Goal: Task Accomplishment & Management: Manage account settings

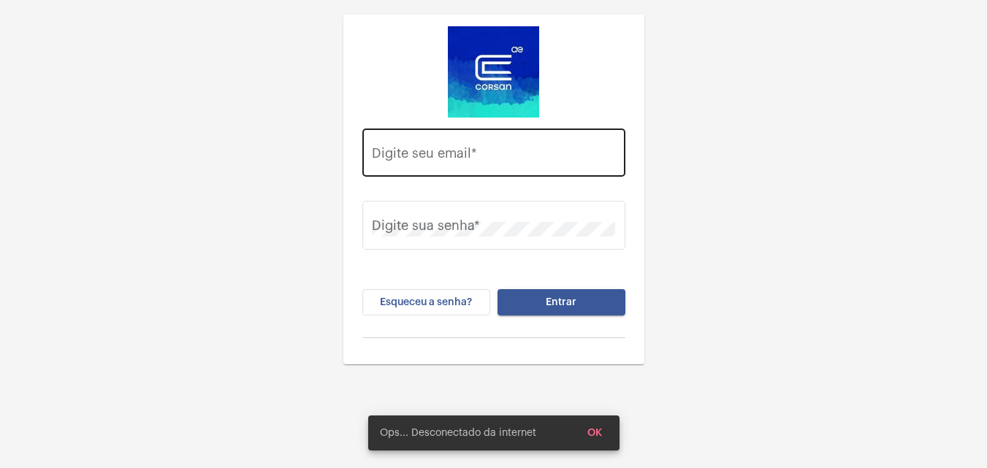
click at [529, 140] on div "Digite seu email *" at bounding box center [493, 151] width 243 height 52
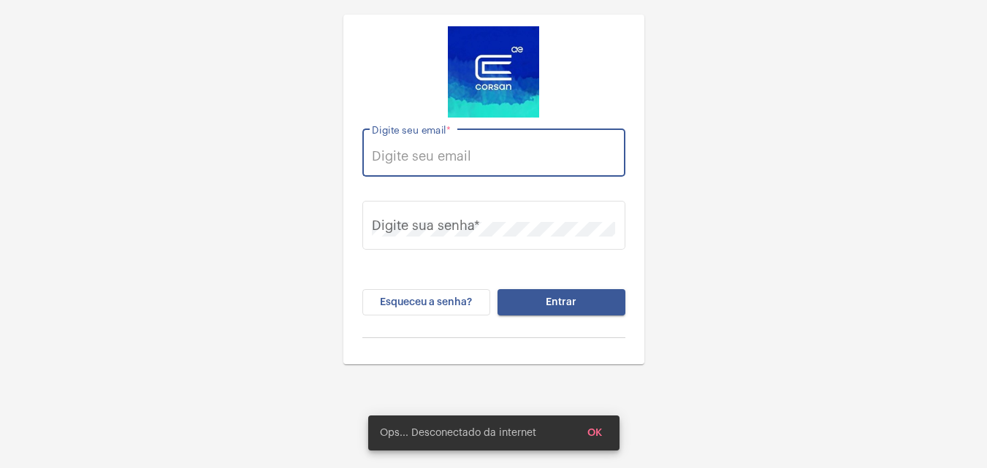
click at [521, 150] on input "Digite seu email *" at bounding box center [493, 156] width 243 height 15
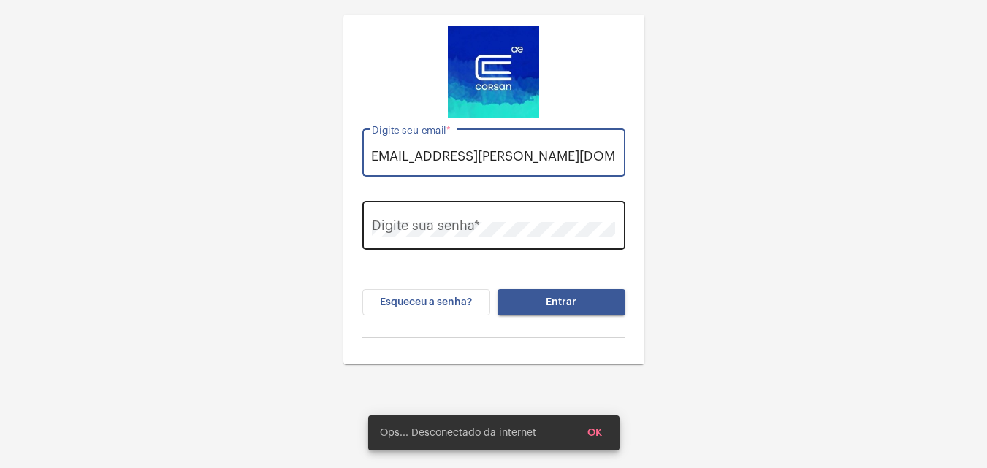
type input "[EMAIL_ADDRESS][PERSON_NAME][DOMAIN_NAME]"
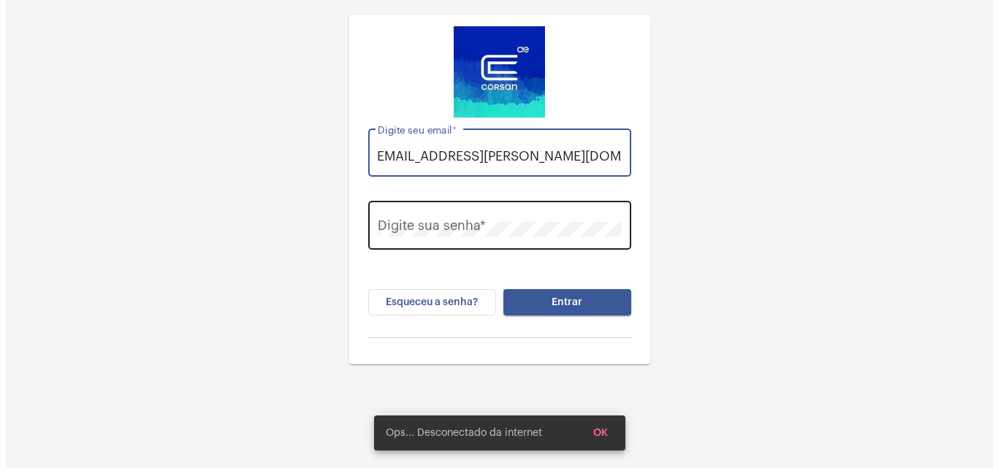
scroll to position [0, 0]
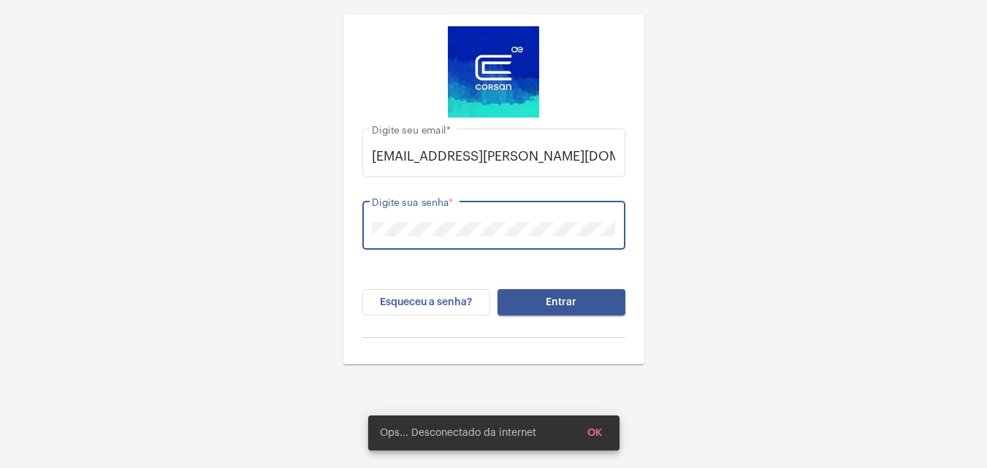
click at [497, 289] on button "Entrar" at bounding box center [561, 302] width 128 height 26
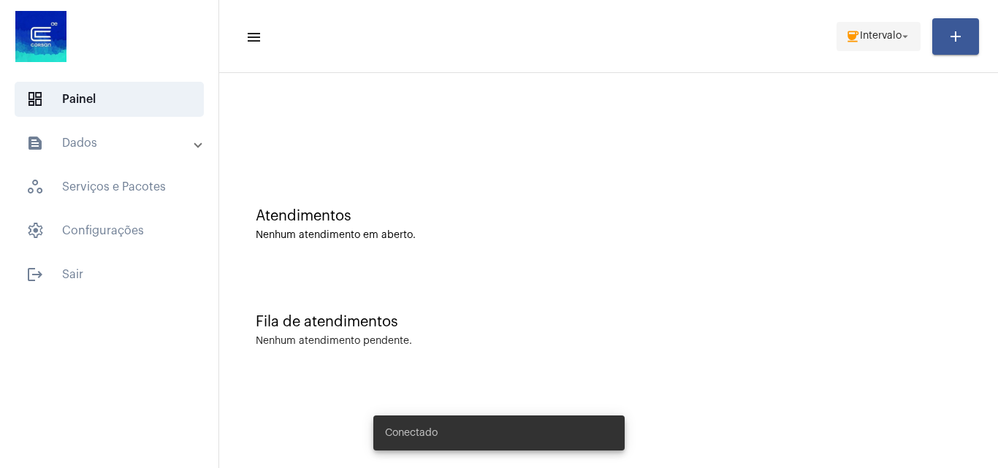
click at [872, 37] on span "Intervalo" at bounding box center [881, 36] width 42 height 10
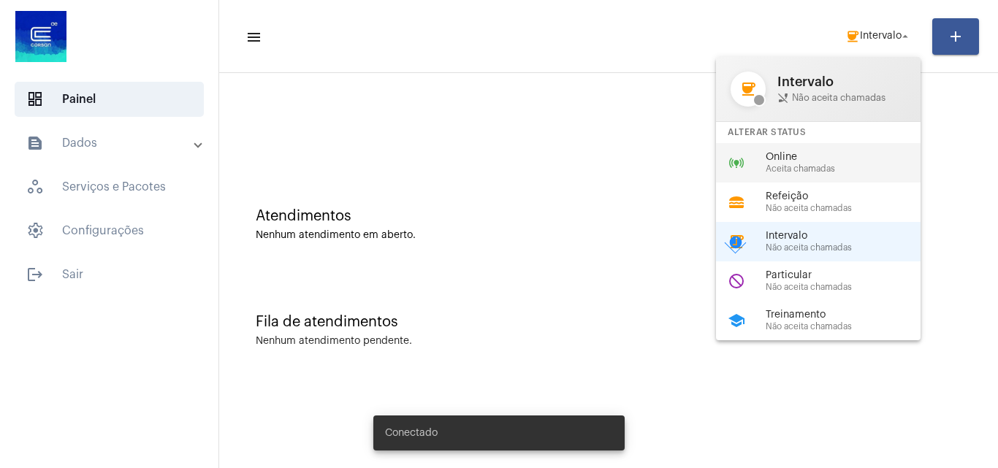
click at [800, 162] on span "Online" at bounding box center [849, 157] width 167 height 11
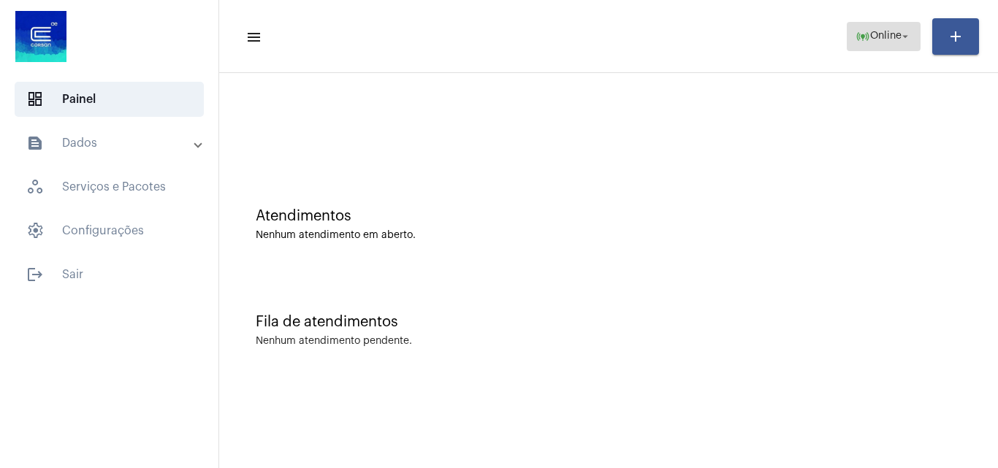
click at [873, 27] on span "online_prediction Online arrow_drop_down" at bounding box center [883, 36] width 56 height 26
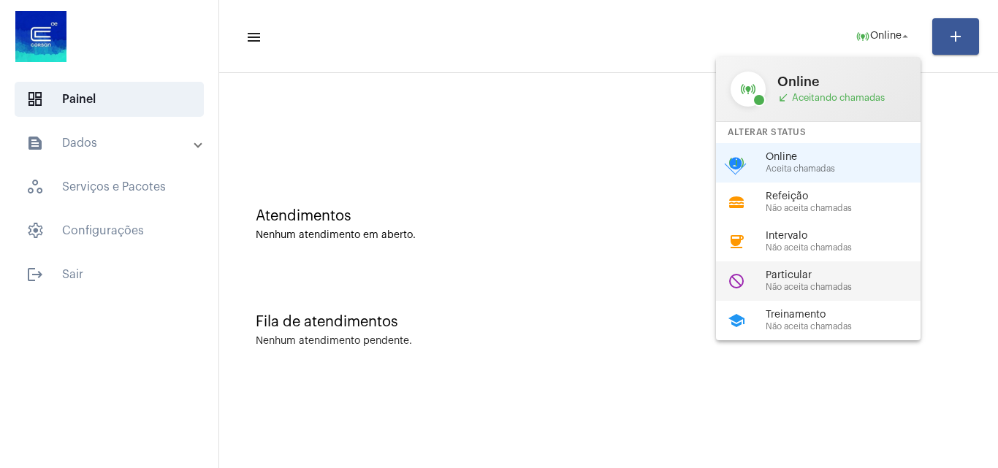
click at [788, 270] on span "Particular" at bounding box center [849, 275] width 167 height 11
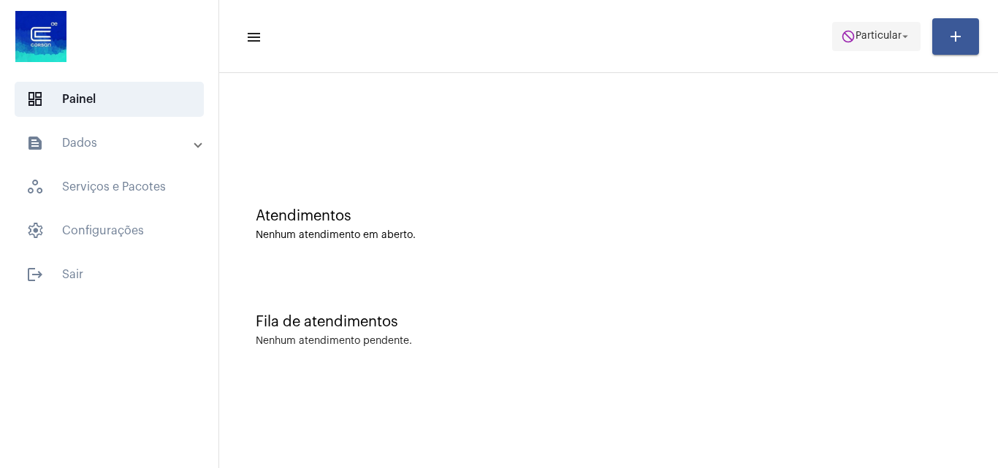
click at [868, 35] on span "Particular" at bounding box center [878, 36] width 46 height 10
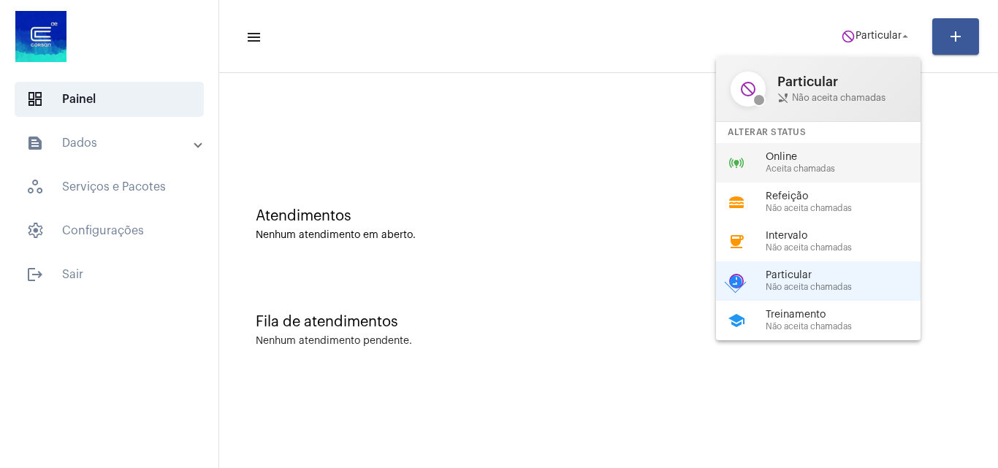
click at [806, 164] on span "Aceita chamadas" at bounding box center [849, 168] width 167 height 9
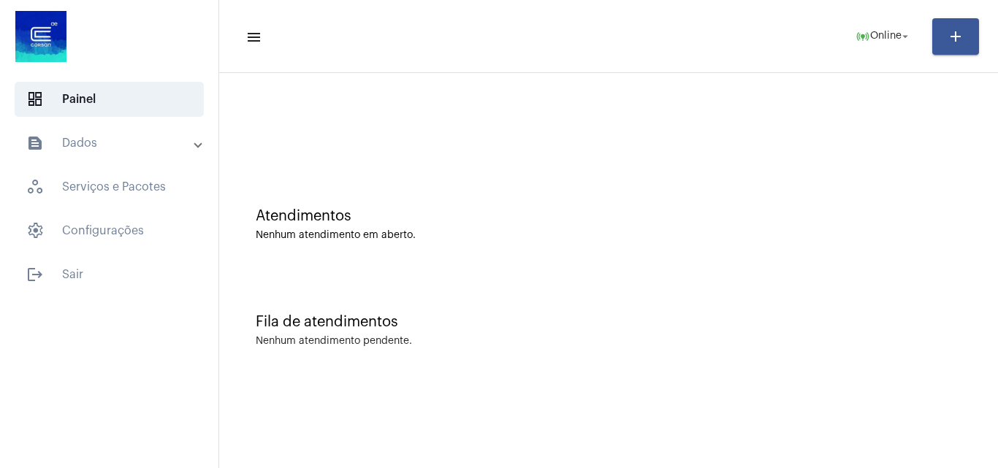
click at [616, 136] on div at bounding box center [608, 122] width 764 height 84
drag, startPoint x: 356, startPoint y: 242, endPoint x: 373, endPoint y: 242, distance: 16.8
click at [373, 242] on div "Atendimentos Nenhum atendimento em aberto." at bounding box center [608, 217] width 764 height 106
click at [430, 280] on div "Fila de atendimentos Nenhum atendimento pendente." at bounding box center [608, 323] width 764 height 106
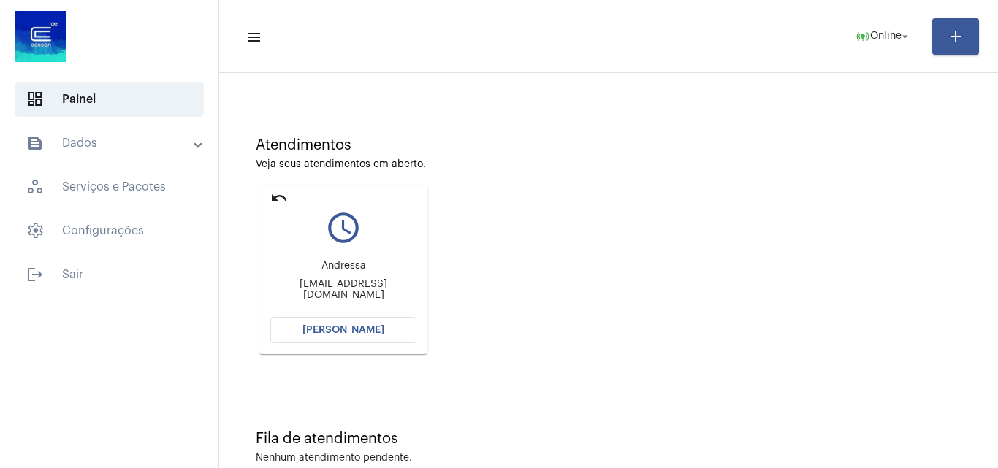
scroll to position [103, 0]
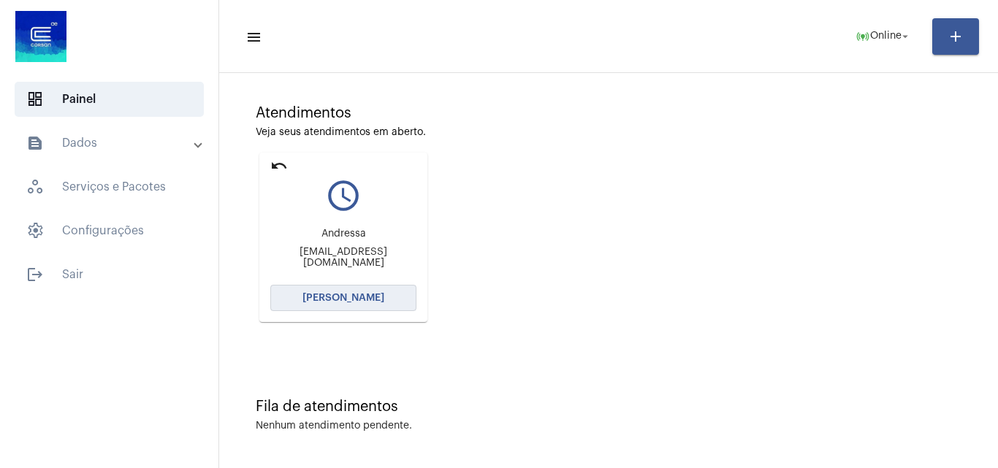
click at [364, 288] on button "[PERSON_NAME]" at bounding box center [343, 298] width 146 height 26
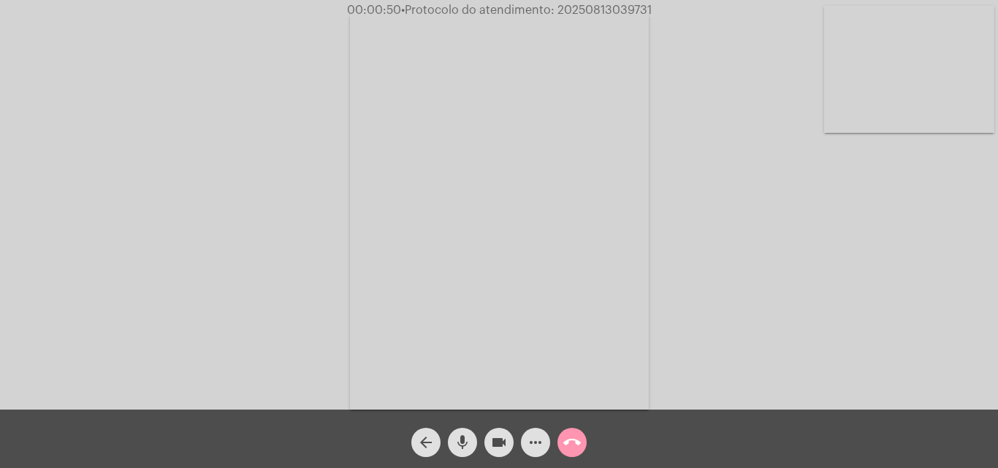
click at [947, 84] on video at bounding box center [909, 69] width 170 height 127
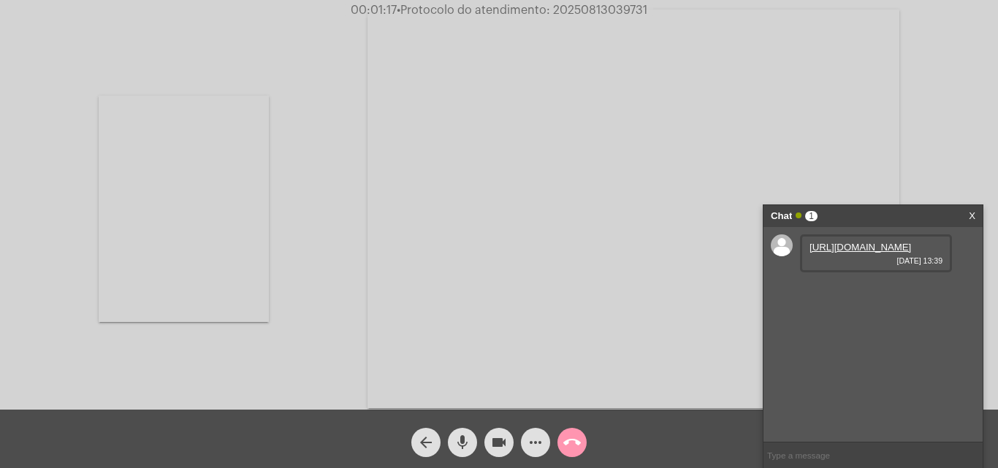
click at [825, 253] on link "[URL][DOMAIN_NAME]" at bounding box center [860, 247] width 102 height 11
click at [865, 294] on link "[URL][DOMAIN_NAME]" at bounding box center [860, 288] width 102 height 11
click at [870, 336] on link "[URL][DOMAIN_NAME]" at bounding box center [860, 330] width 102 height 11
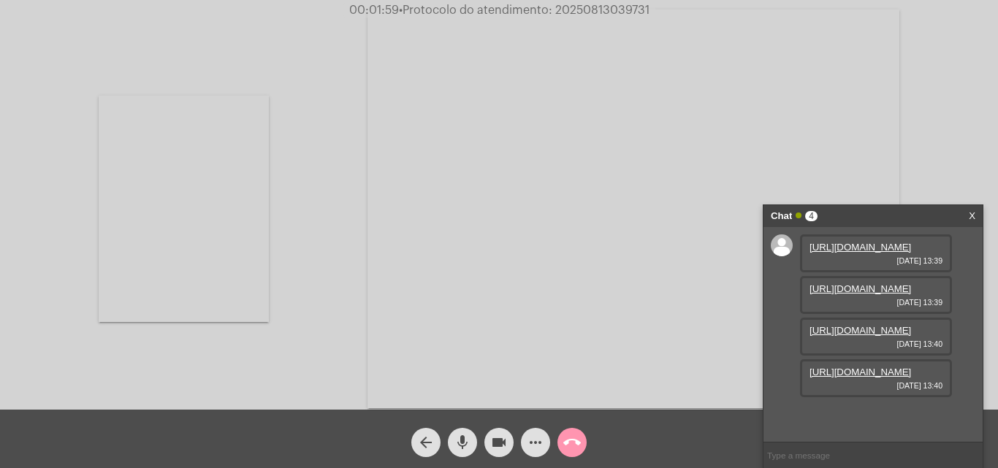
scroll to position [87, 0]
click at [849, 378] on link "[URL][DOMAIN_NAME]" at bounding box center [860, 372] width 102 height 11
click at [846, 408] on link "[URL][DOMAIN_NAME]" at bounding box center [860, 413] width 102 height 11
click at [869, 408] on link "[URL][DOMAIN_NAME]" at bounding box center [860, 413] width 102 height 11
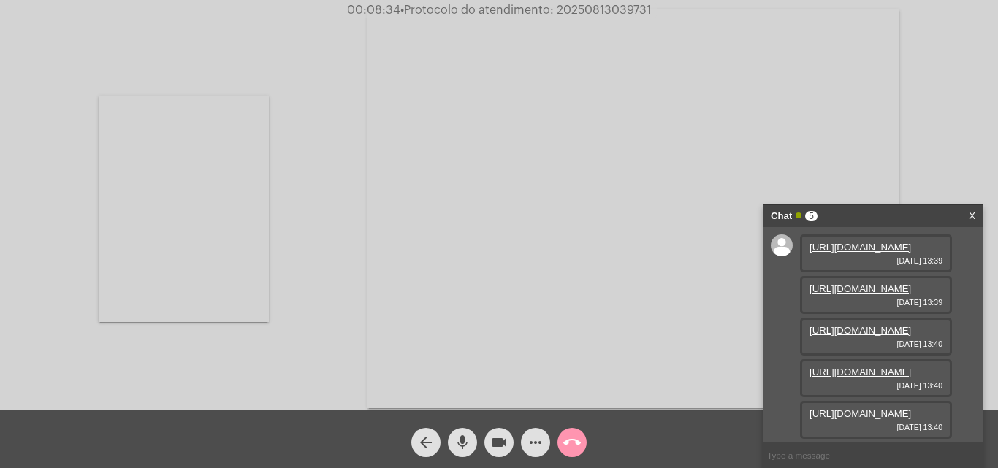
click at [535, 440] on mat-icon "more_horiz" at bounding box center [536, 443] width 18 height 18
click at [540, 446] on mat-icon "more_horiz" at bounding box center [536, 443] width 18 height 18
click at [917, 217] on div "Chat 5" at bounding box center [858, 216] width 174 height 22
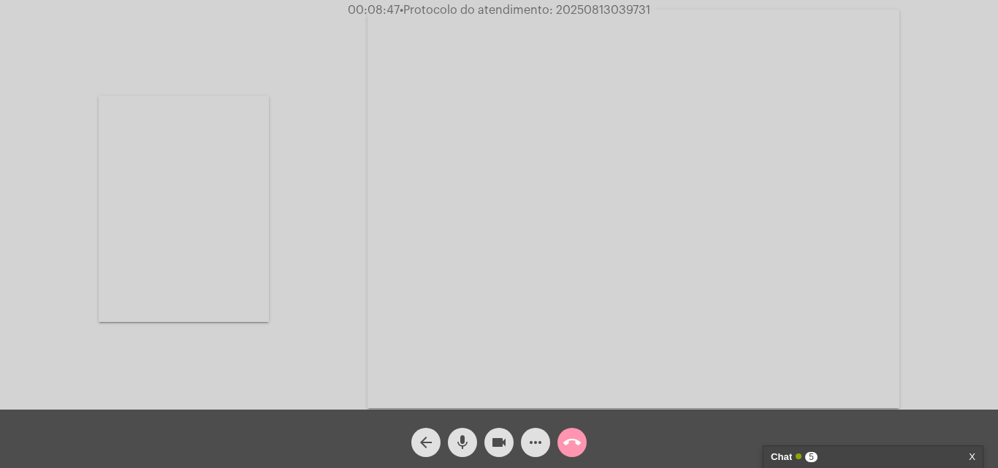
click at [850, 452] on div "Chat 5" at bounding box center [858, 457] width 174 height 22
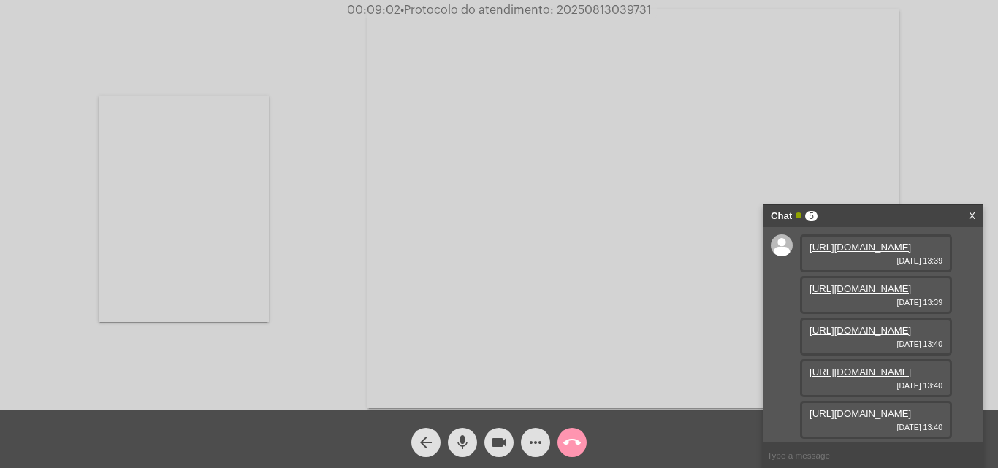
click at [534, 448] on mat-icon "more_horiz" at bounding box center [536, 443] width 18 height 18
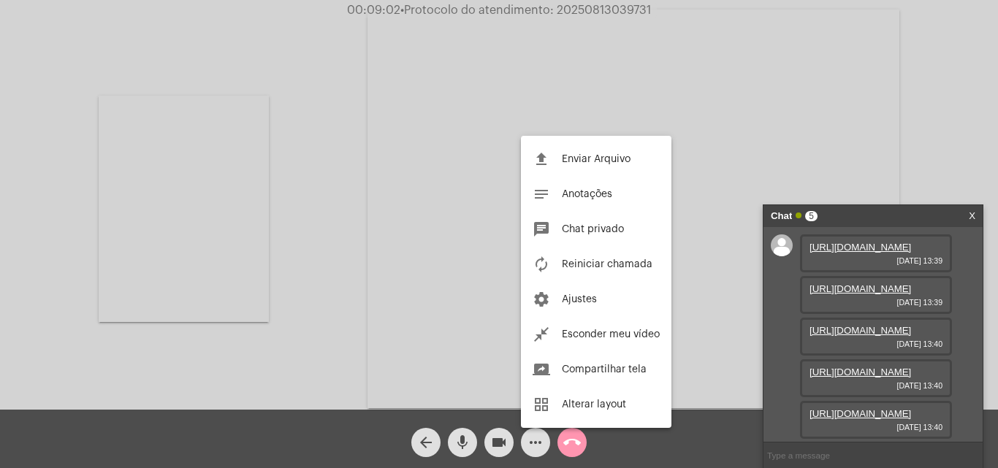
click at [584, 160] on span "Enviar Arquivo" at bounding box center [596, 159] width 69 height 10
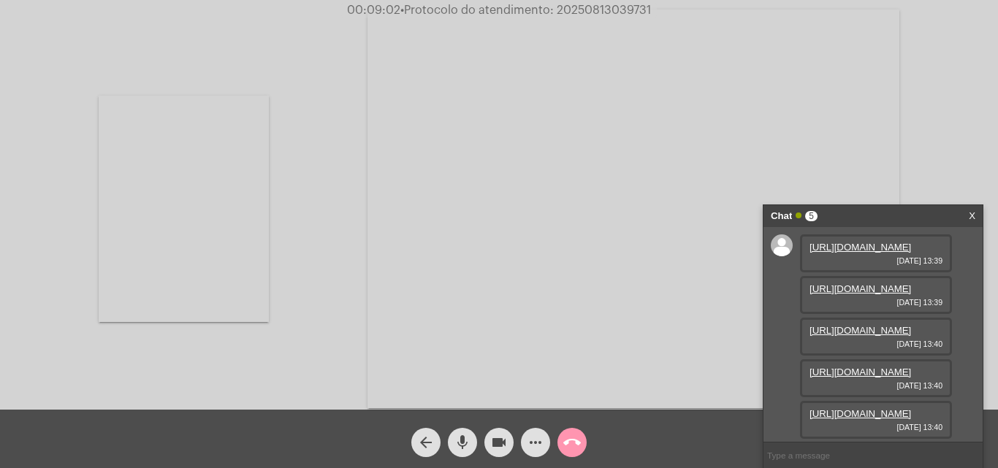
click at [528, 438] on mat-icon "more_horiz" at bounding box center [536, 443] width 18 height 18
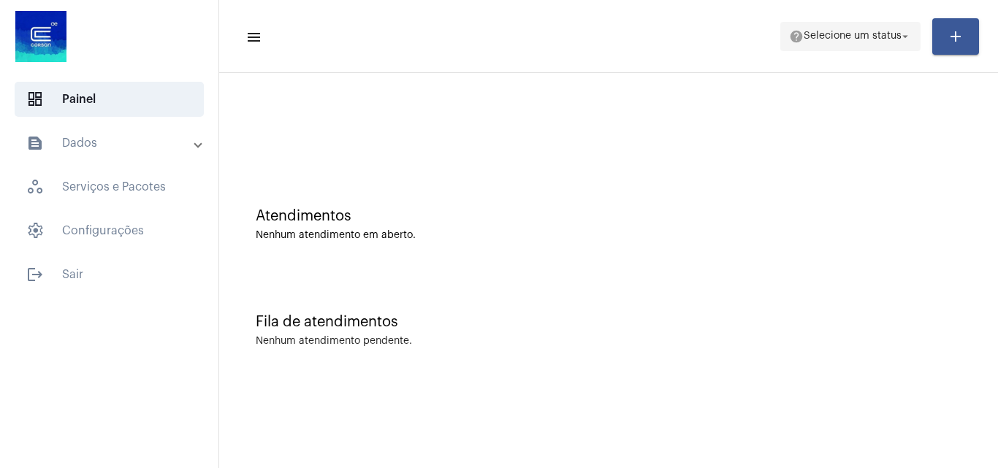
click at [796, 39] on mat-icon "help" at bounding box center [796, 36] width 15 height 15
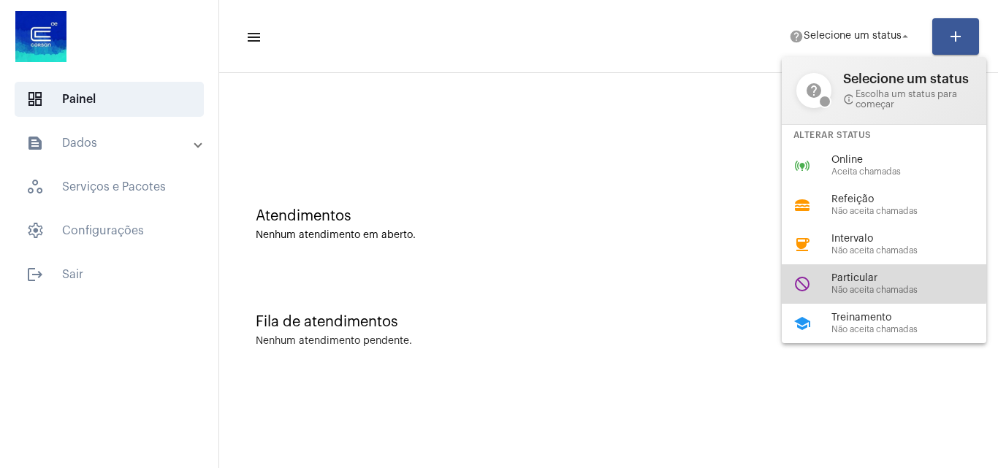
click at [862, 278] on span "Particular" at bounding box center [914, 278] width 167 height 11
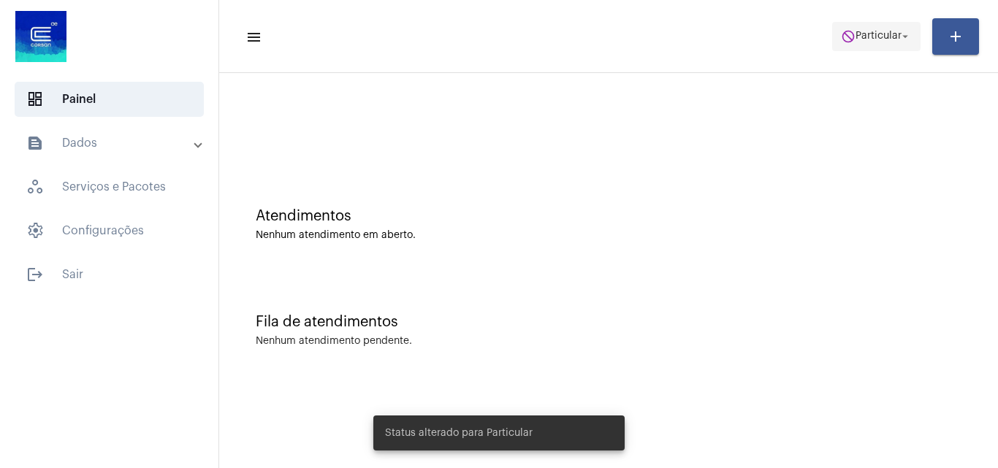
click at [864, 33] on span "Particular" at bounding box center [878, 36] width 46 height 10
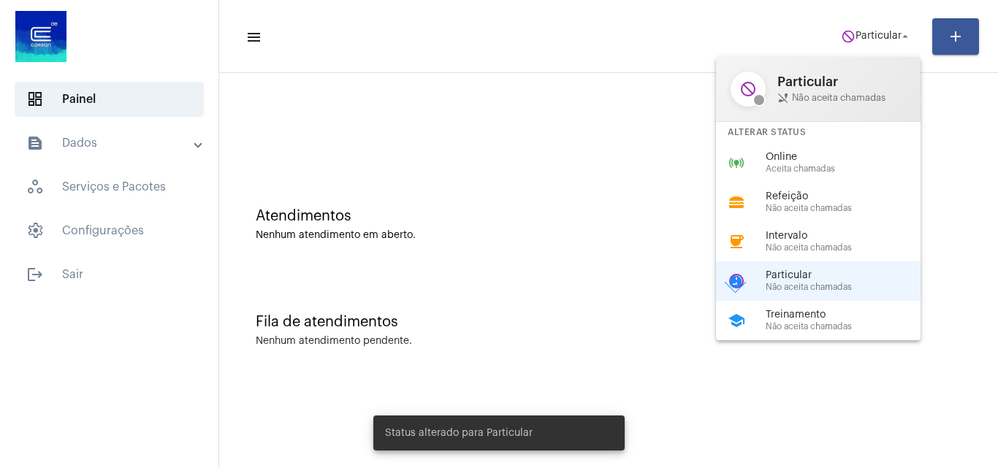
click at [814, 307] on div "school Treinamento Não aceita chamadas" at bounding box center [830, 320] width 228 height 39
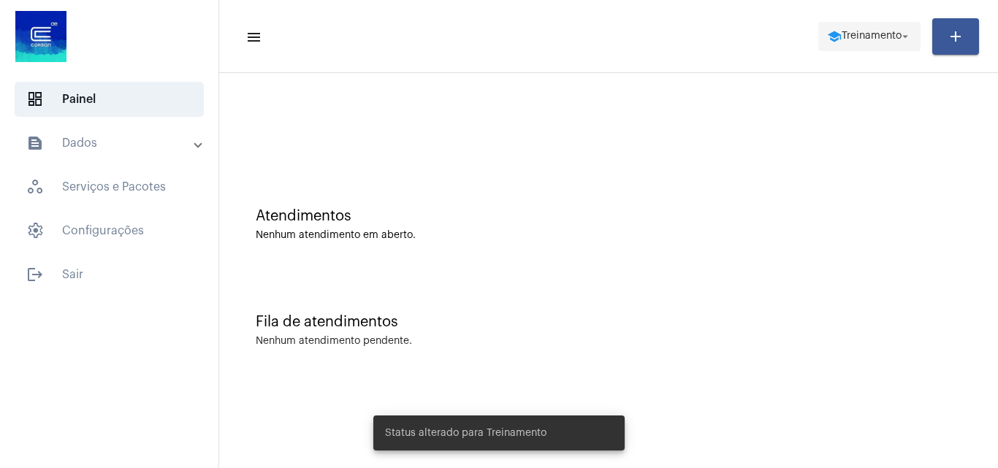
click at [882, 35] on span "Treinamento" at bounding box center [871, 36] width 60 height 10
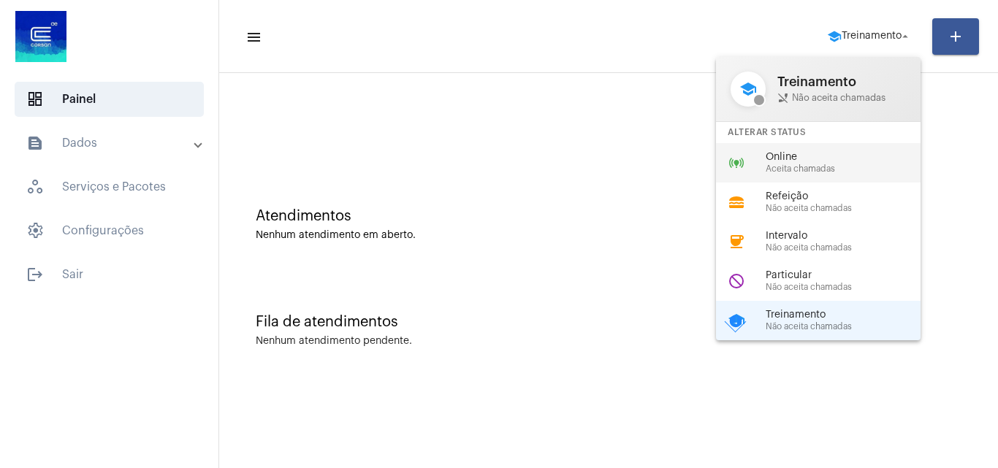
click at [799, 165] on span "Aceita chamadas" at bounding box center [849, 168] width 167 height 9
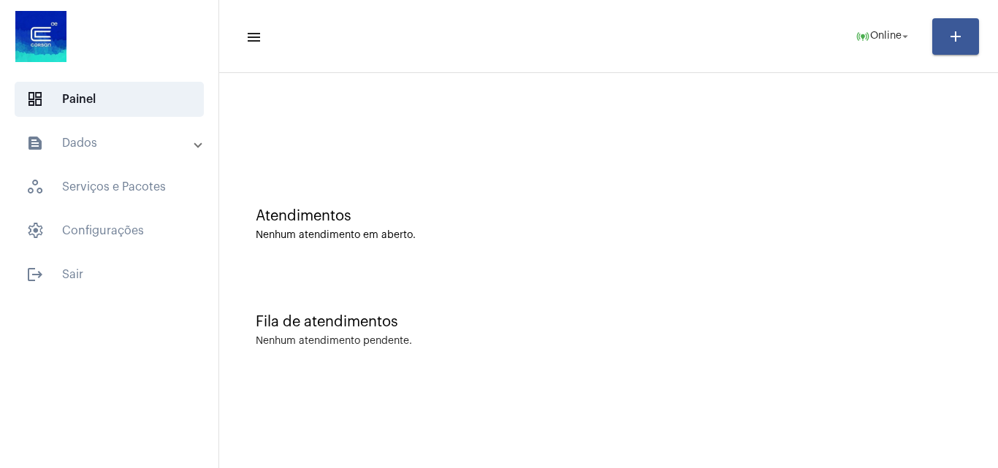
click at [176, 148] on mat-panel-title "text_snippet_outlined Dados" at bounding box center [110, 143] width 169 height 18
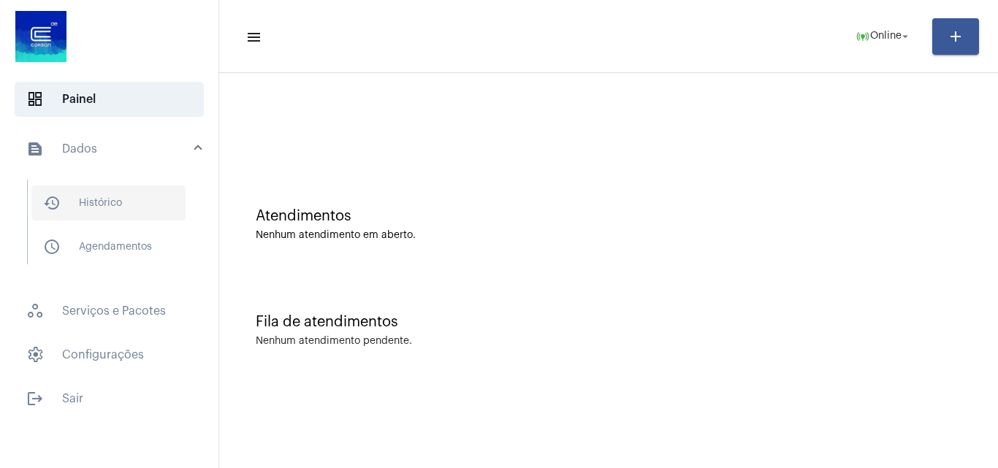
click at [115, 208] on span "history_outlined Histórico" at bounding box center [108, 203] width 154 height 35
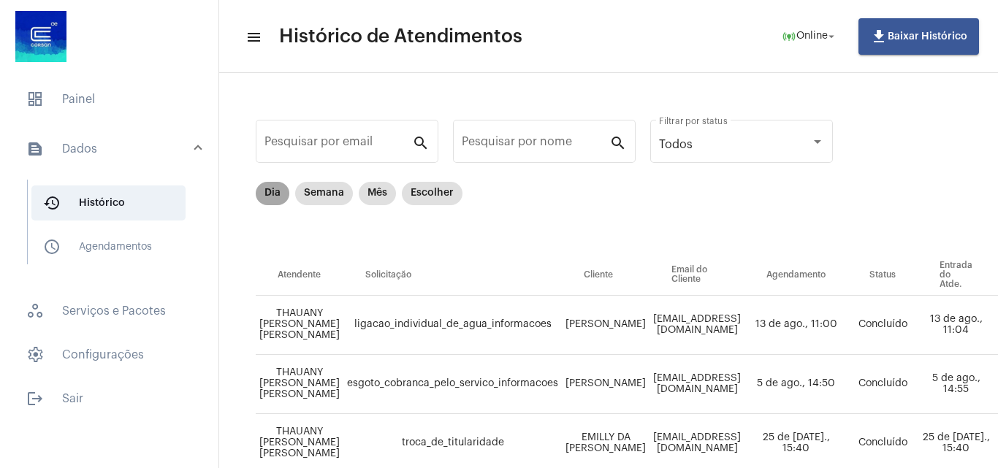
click at [276, 196] on mat-chip "Dia" at bounding box center [273, 193] width 34 height 23
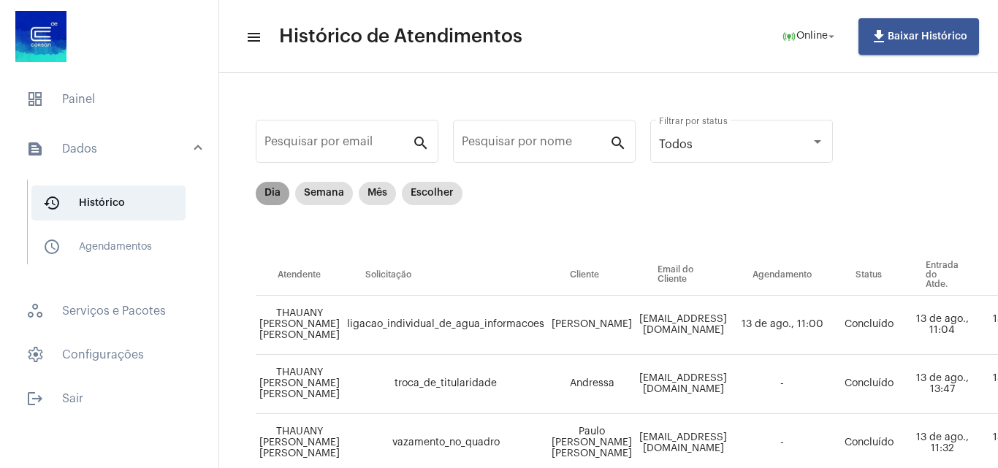
click at [274, 194] on mat-chip "Dia" at bounding box center [273, 193] width 34 height 23
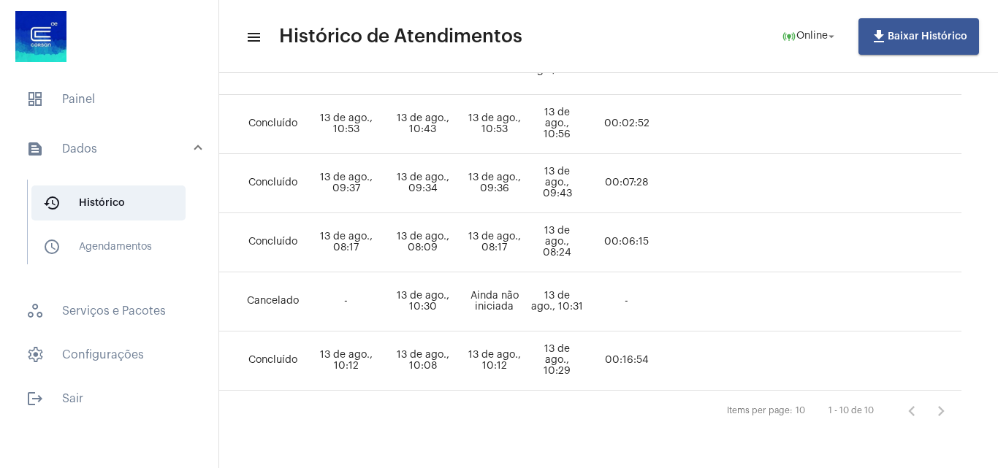
scroll to position [508, 195]
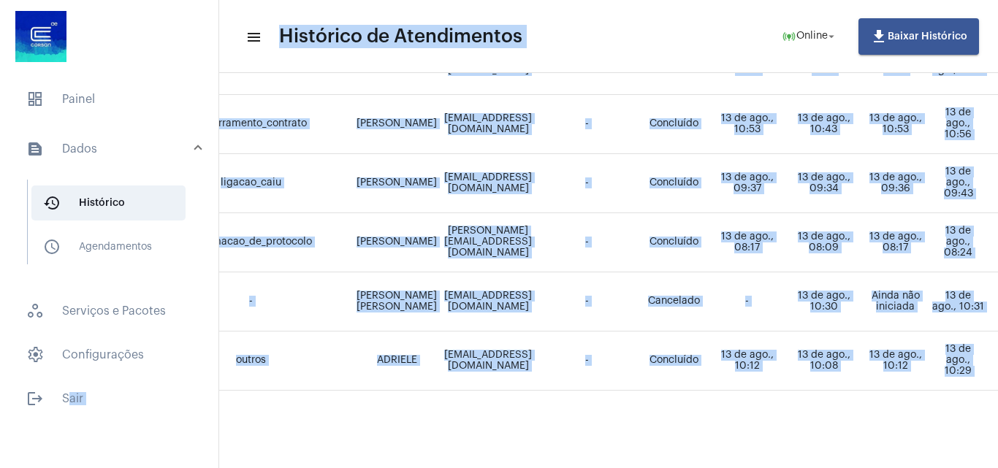
drag, startPoint x: 164, startPoint y: 436, endPoint x: 66, endPoint y: 436, distance: 98.6
click at [66, 436] on mat-sidenav-container "dashboard Painel text_snippet_outlined Dados history_outlined Histórico schedul…" at bounding box center [499, 234] width 998 height 468
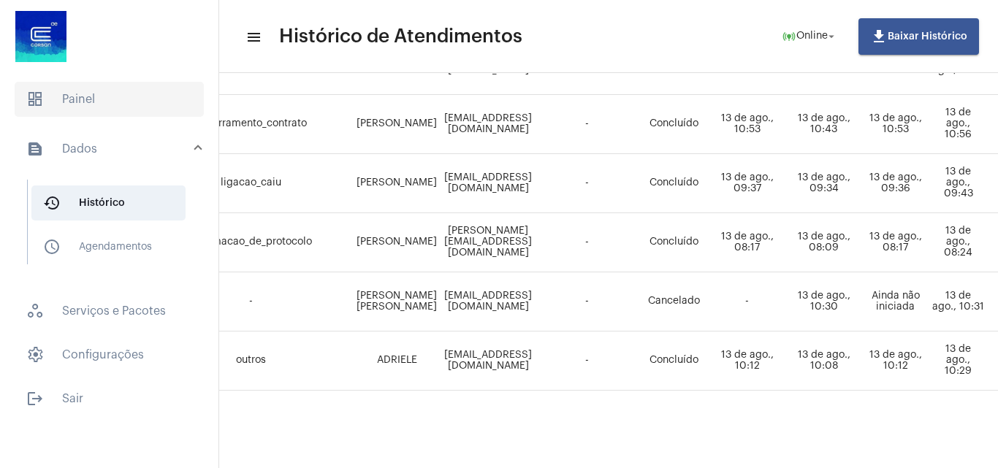
click at [102, 100] on span "dashboard Painel" at bounding box center [109, 99] width 189 height 35
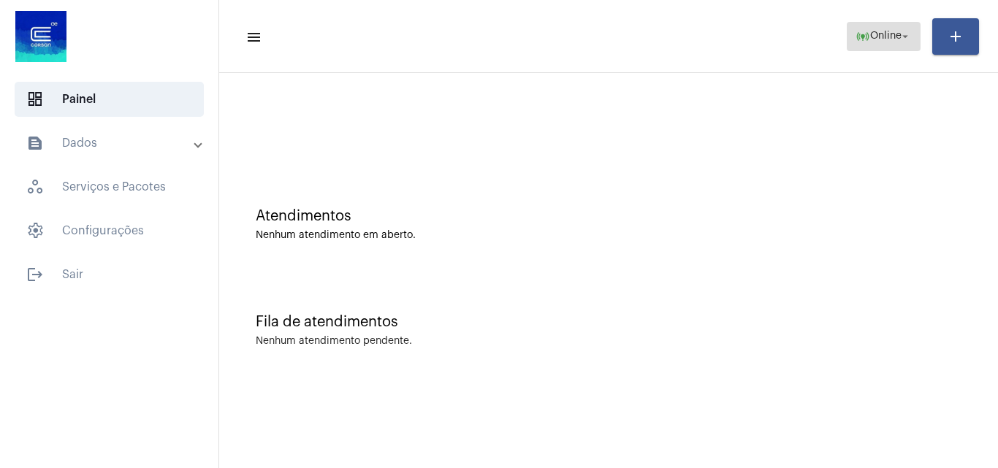
click at [896, 31] on span "Online" at bounding box center [885, 36] width 31 height 10
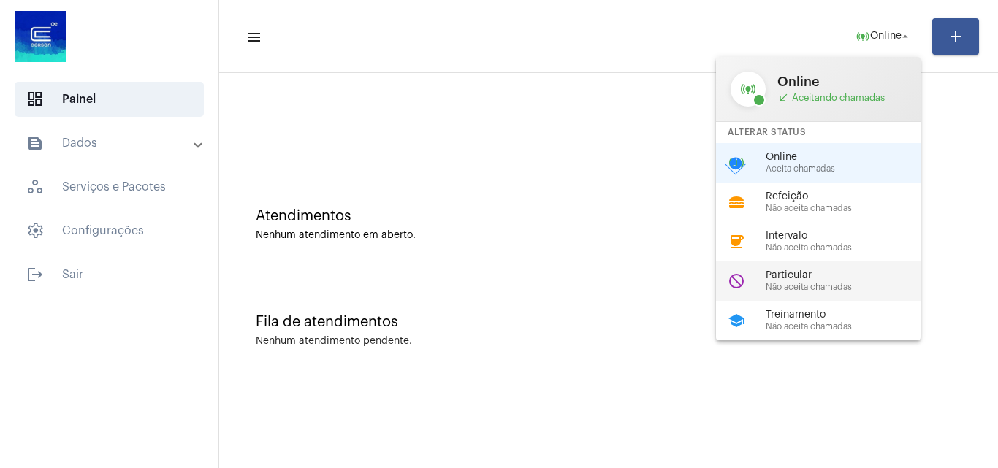
click at [782, 284] on span "Não aceita chamadas" at bounding box center [849, 287] width 167 height 9
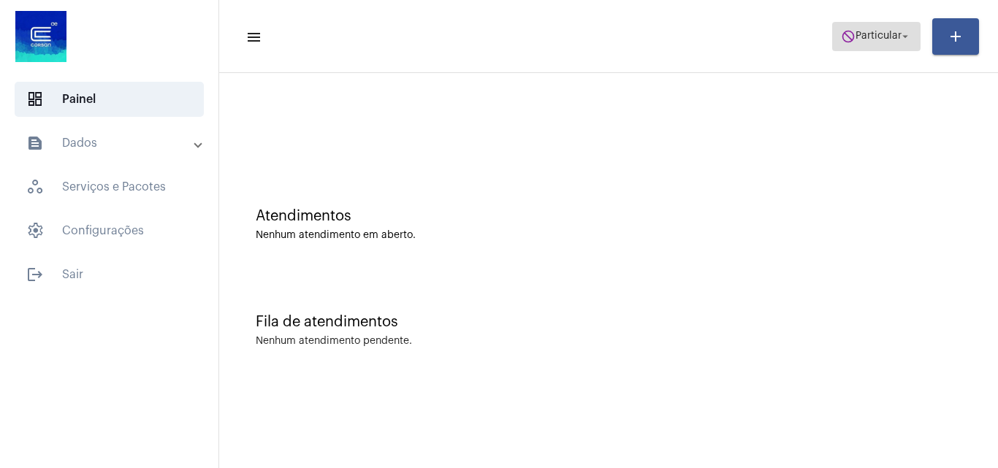
click at [865, 26] on span "do_not_disturb Particular arrow_drop_down" at bounding box center [876, 36] width 71 height 26
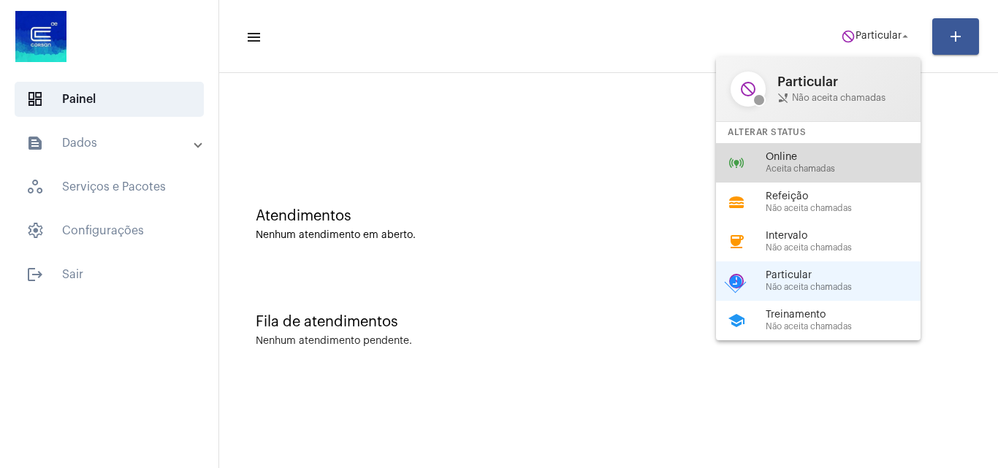
click at [809, 157] on span "Online" at bounding box center [849, 157] width 167 height 11
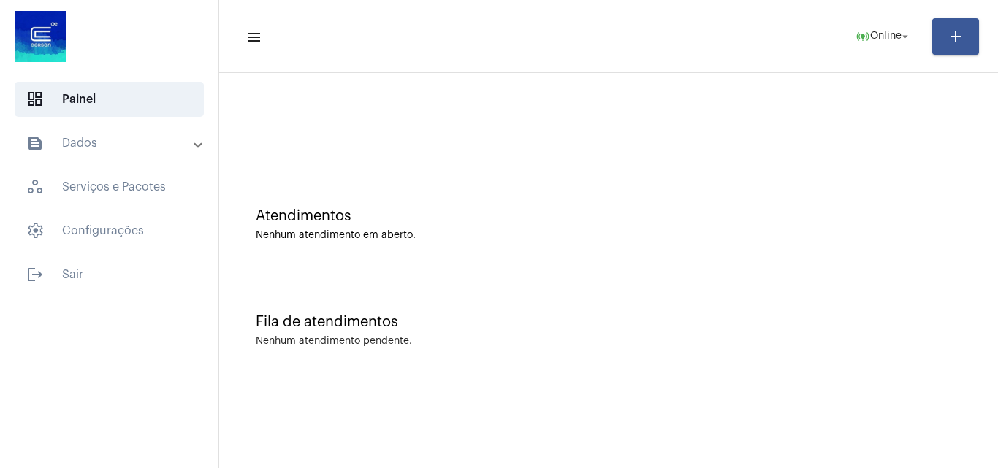
click at [162, 155] on mat-expansion-panel-header "text_snippet_outlined Dados" at bounding box center [114, 143] width 210 height 35
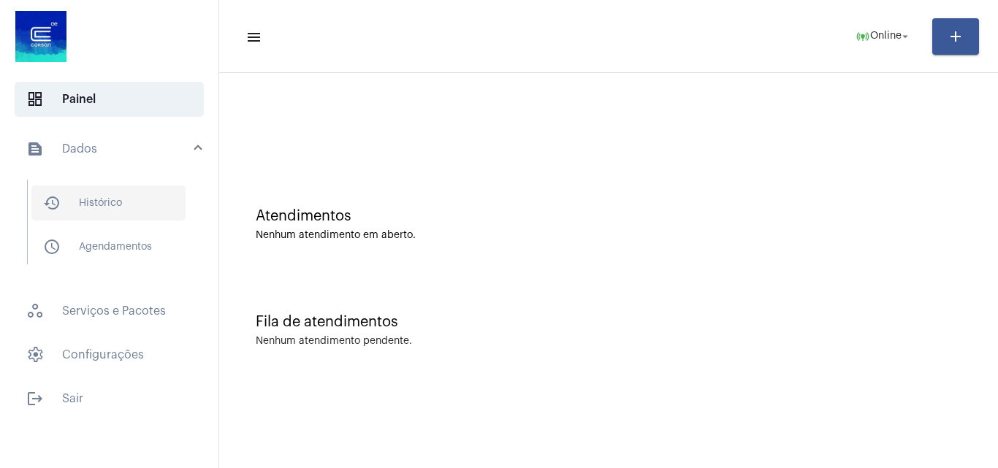
click at [136, 202] on span "history_outlined Histórico" at bounding box center [108, 203] width 154 height 35
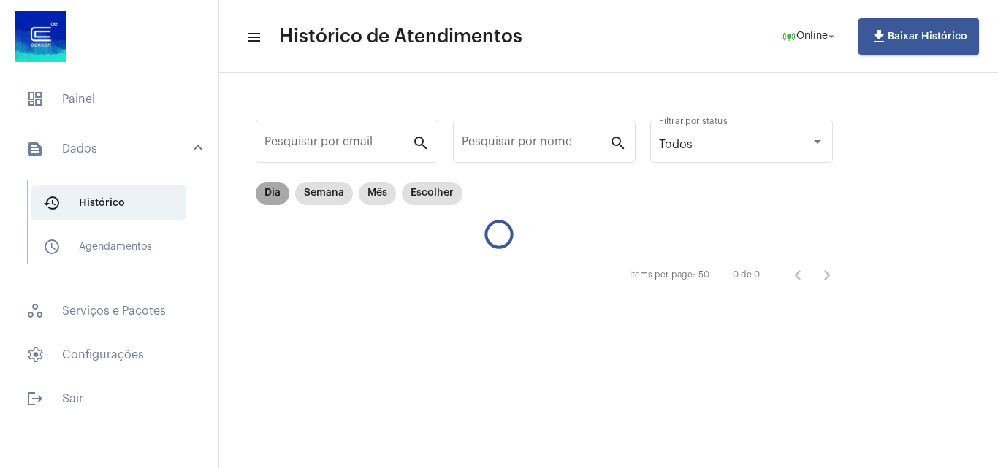
click at [276, 196] on mat-chip "Dia" at bounding box center [273, 193] width 34 height 23
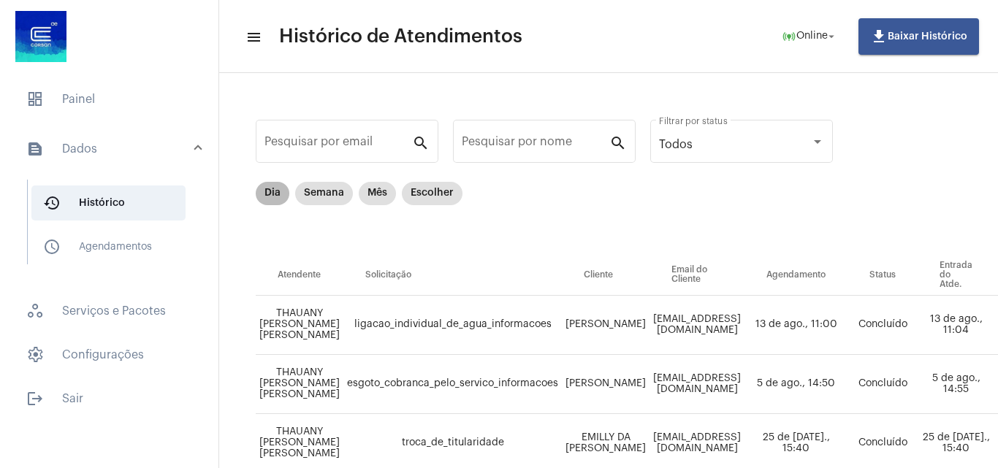
click at [274, 194] on mat-chip "Dia" at bounding box center [273, 193] width 34 height 23
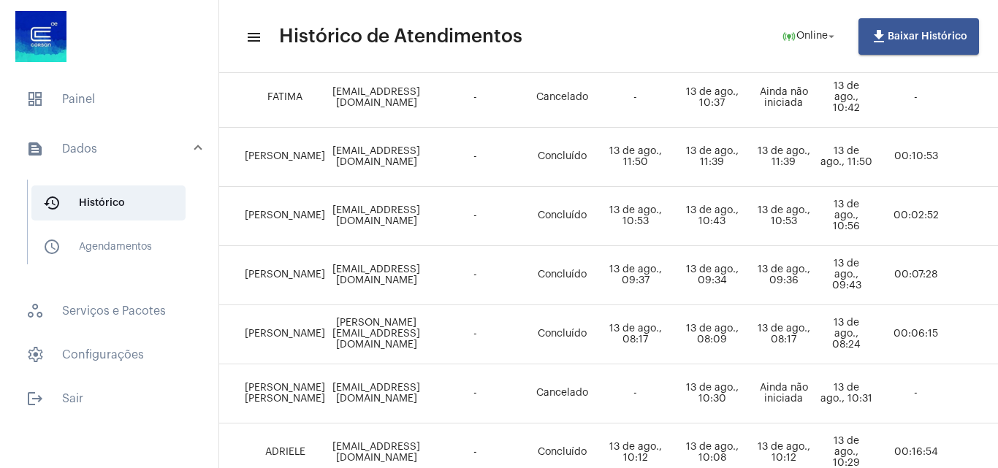
scroll to position [508, 307]
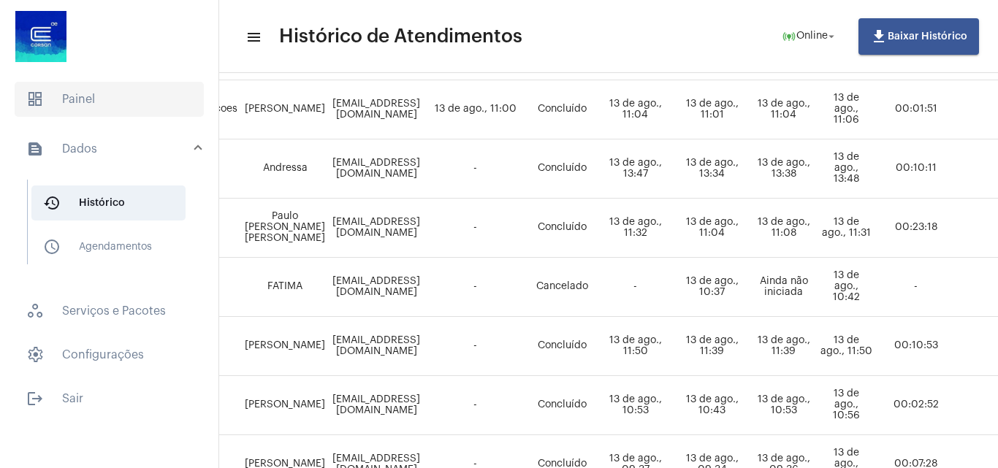
click at [77, 86] on span "dashboard Painel" at bounding box center [109, 99] width 189 height 35
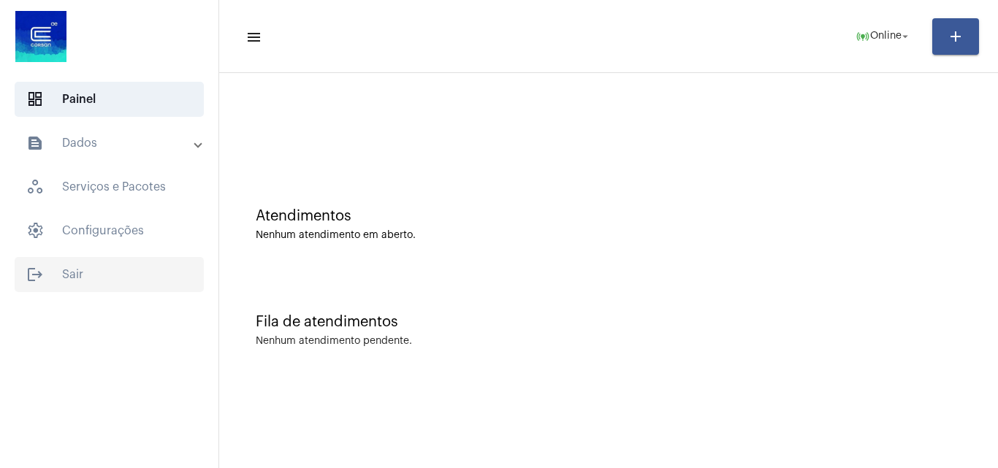
click at [91, 270] on span "logout Sair" at bounding box center [109, 274] width 189 height 35
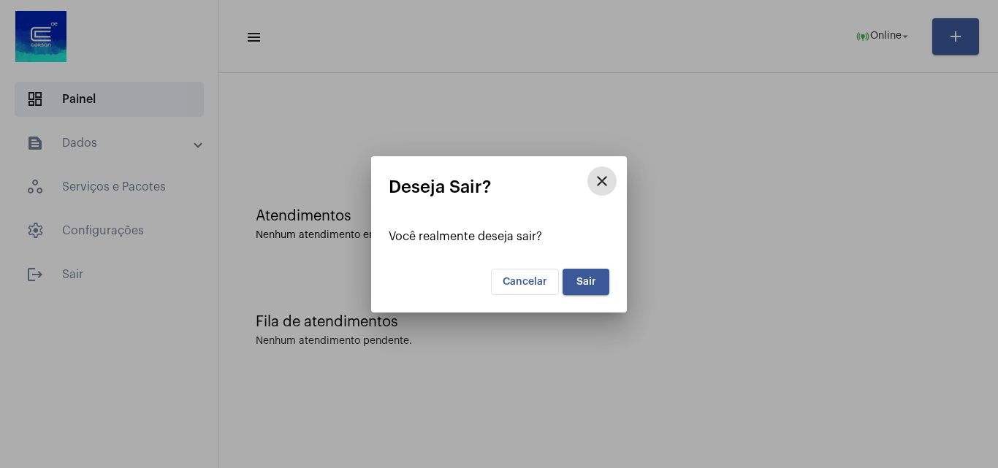
click at [595, 277] on span "Sair" at bounding box center [586, 282] width 20 height 10
